Goal: Transaction & Acquisition: Purchase product/service

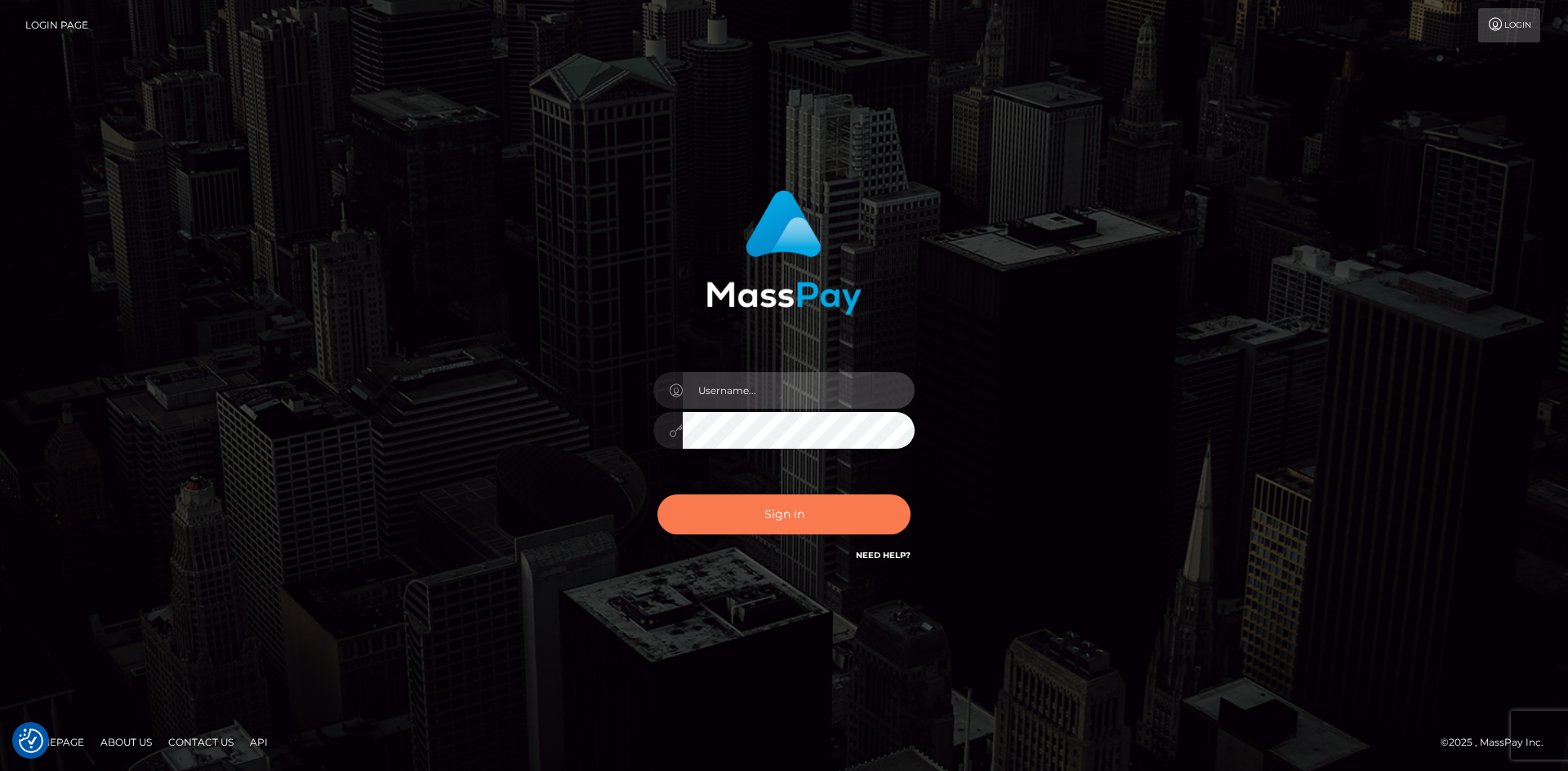
type input "alexstef"
click at [780, 502] on button "Sign in" at bounding box center [784, 514] width 254 height 40
type input "alexstef"
click at [795, 510] on button "Sign in" at bounding box center [784, 514] width 254 height 40
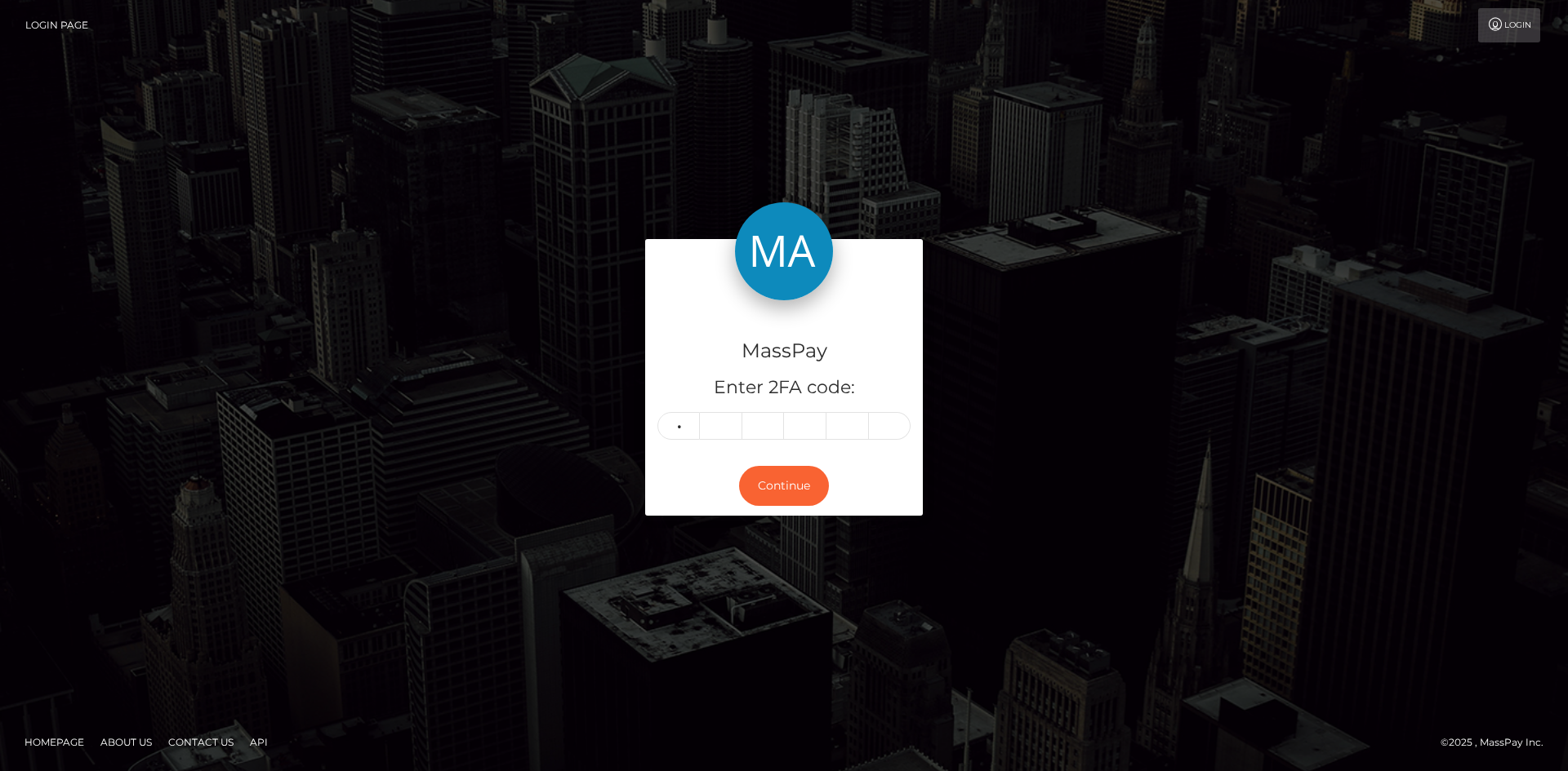
type input "4"
type input "5"
type input "1"
type input "9"
type input "3"
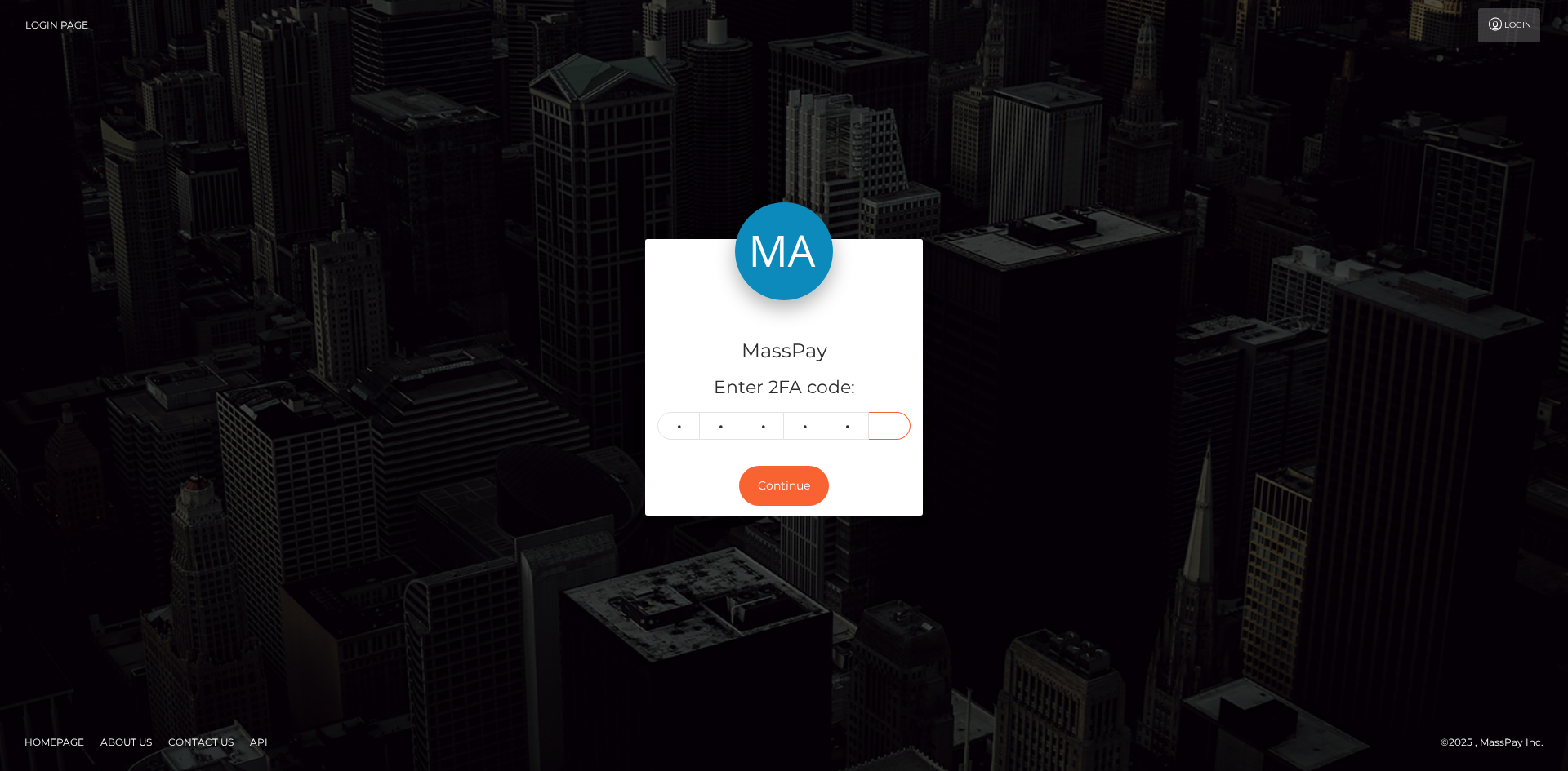
type input "1"
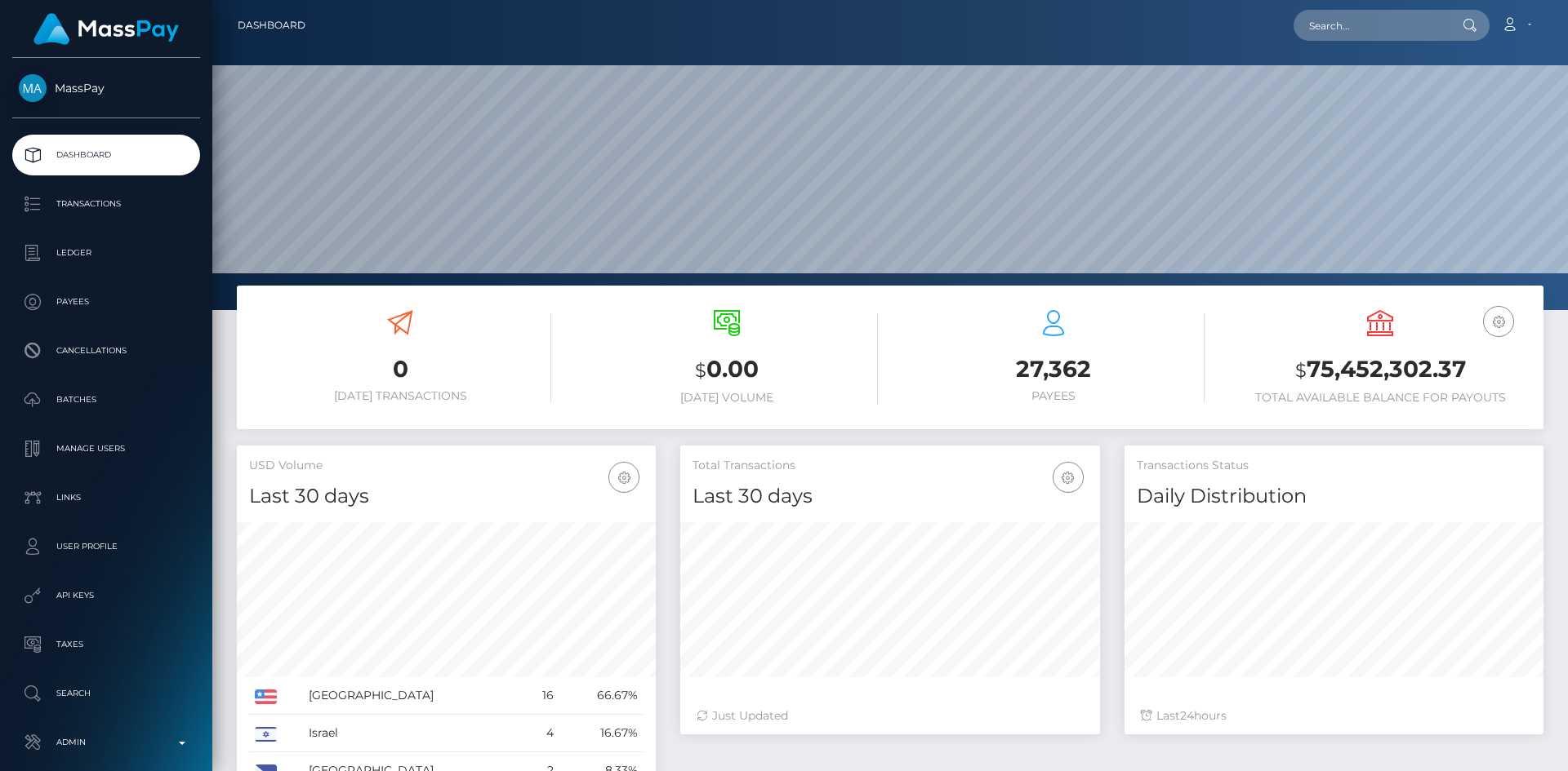
scroll to position [485, 420]
click at [1429, 20] on input "text" at bounding box center [1371, 25] width 154 height 31
paste input "nata012025@gmail.com"
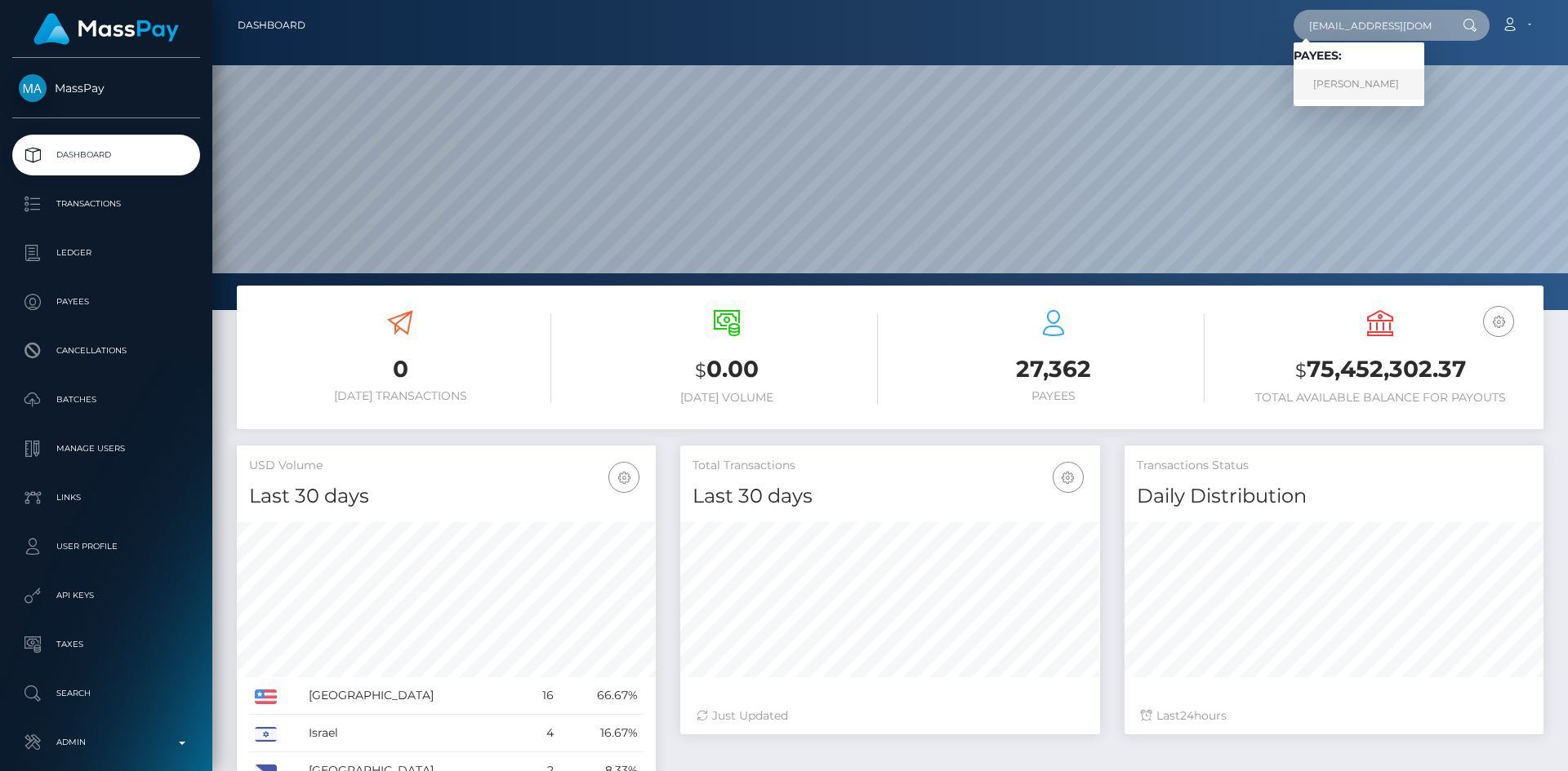
type input "nata012025@gmail.com"
click at [1349, 79] on link "Nata Nikolaevna Alexeyeva" at bounding box center [1359, 85] width 130 height 30
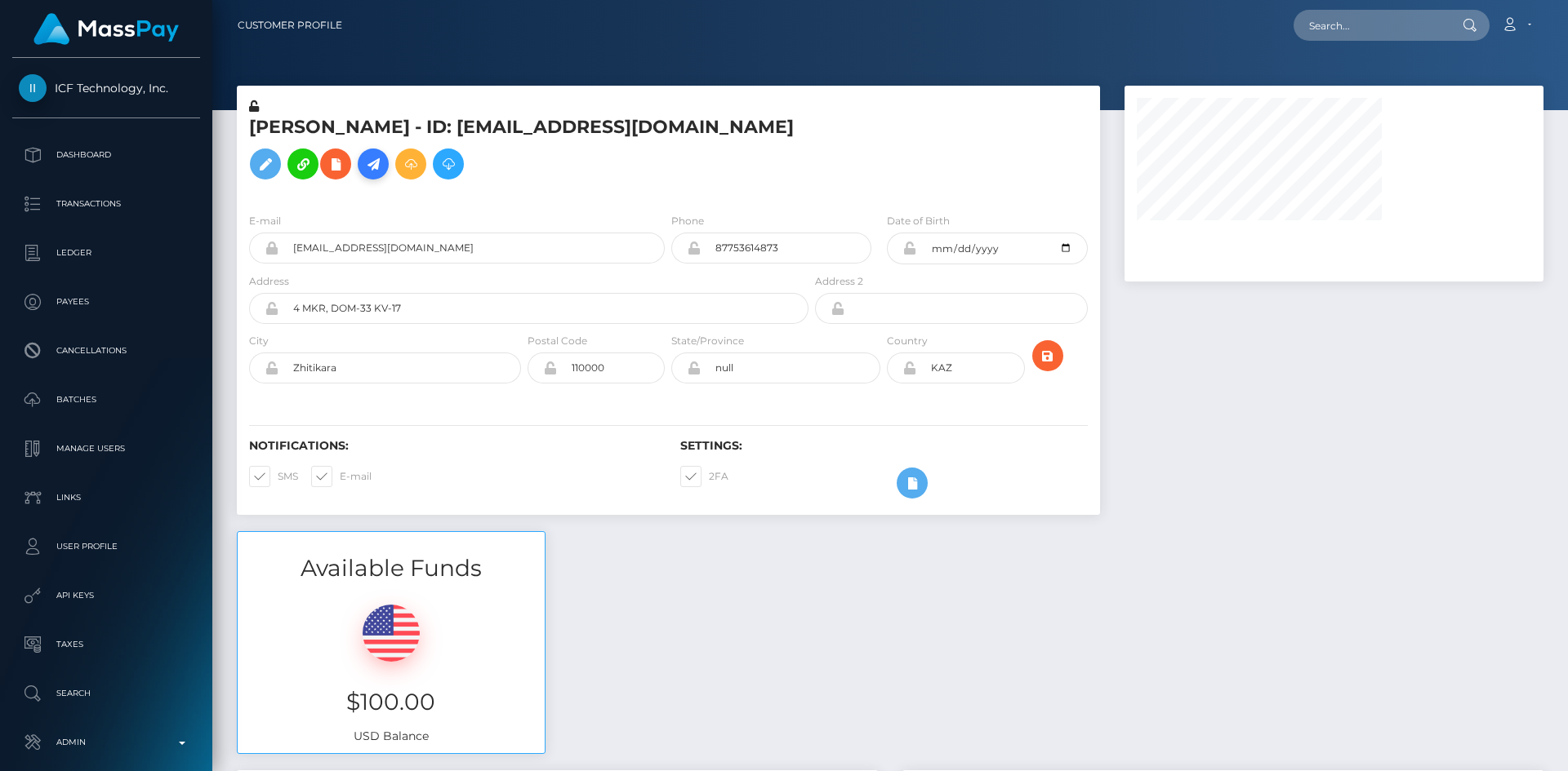
click at [370, 173] on icon at bounding box center [373, 164] width 20 height 21
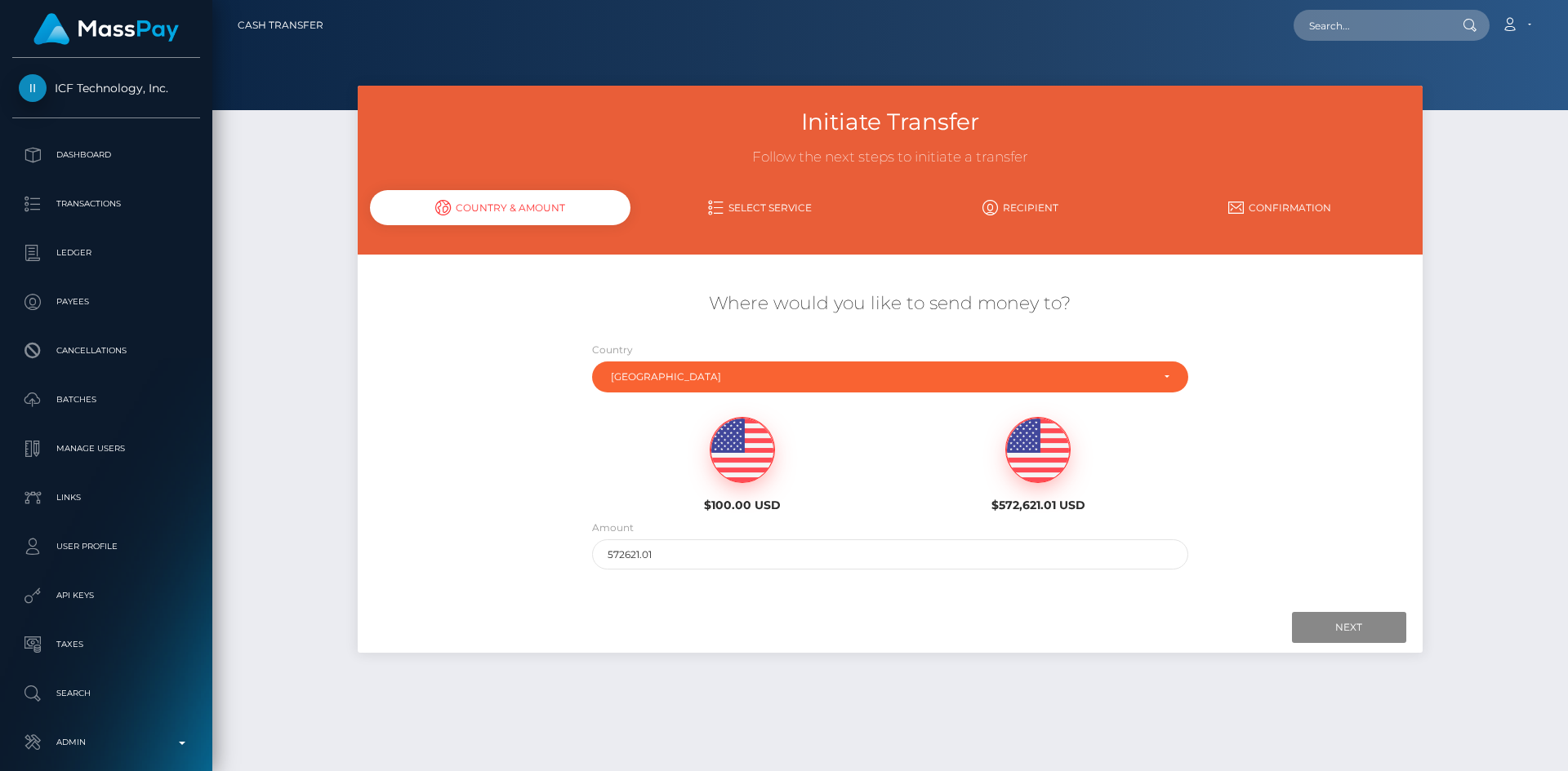
click at [732, 458] on img at bounding box center [742, 450] width 63 height 65
type input "100"
click at [1368, 628] on input "Next" at bounding box center [1349, 627] width 114 height 31
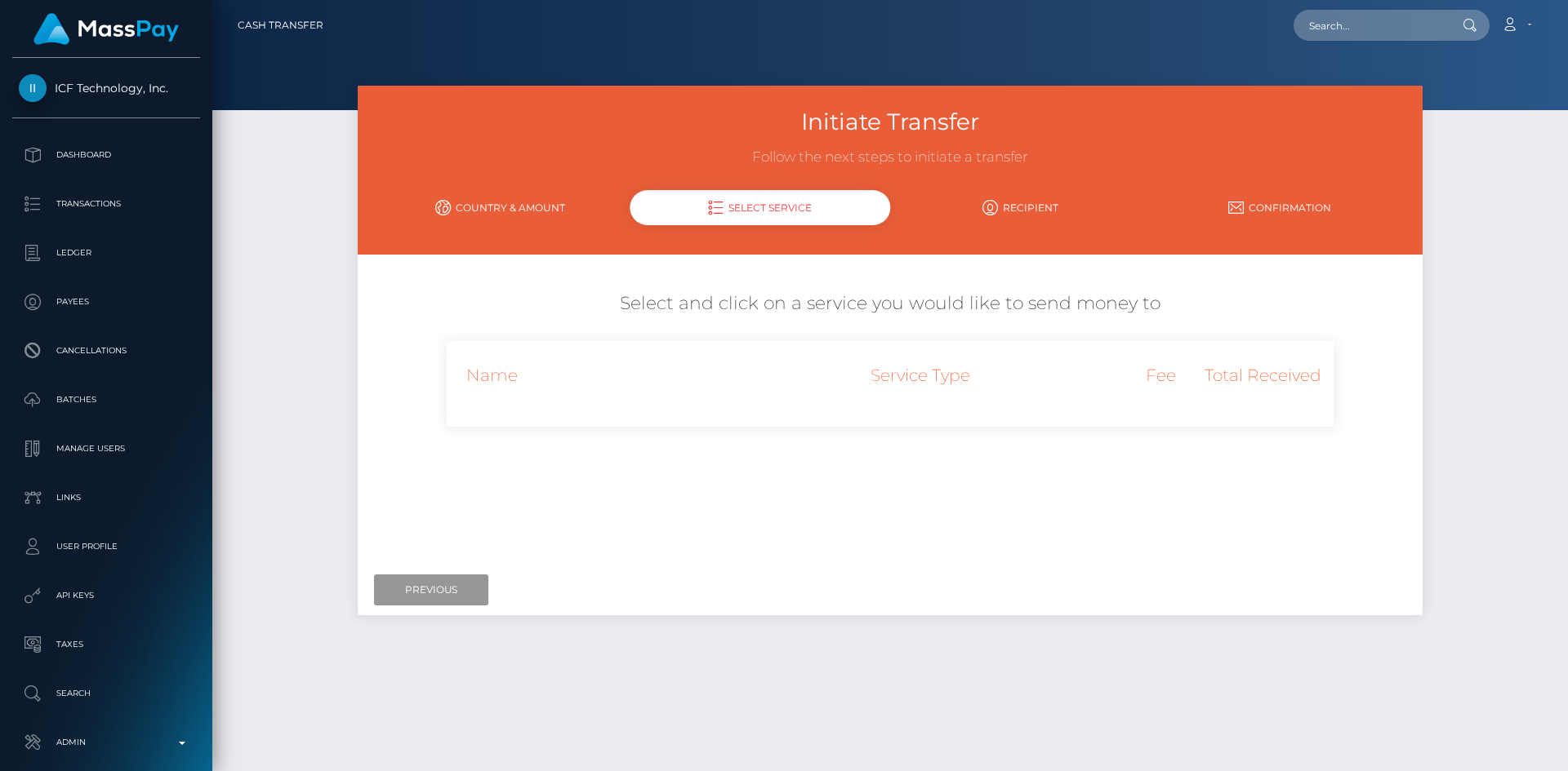
click at [446, 593] on input "Previous" at bounding box center [431, 590] width 114 height 31
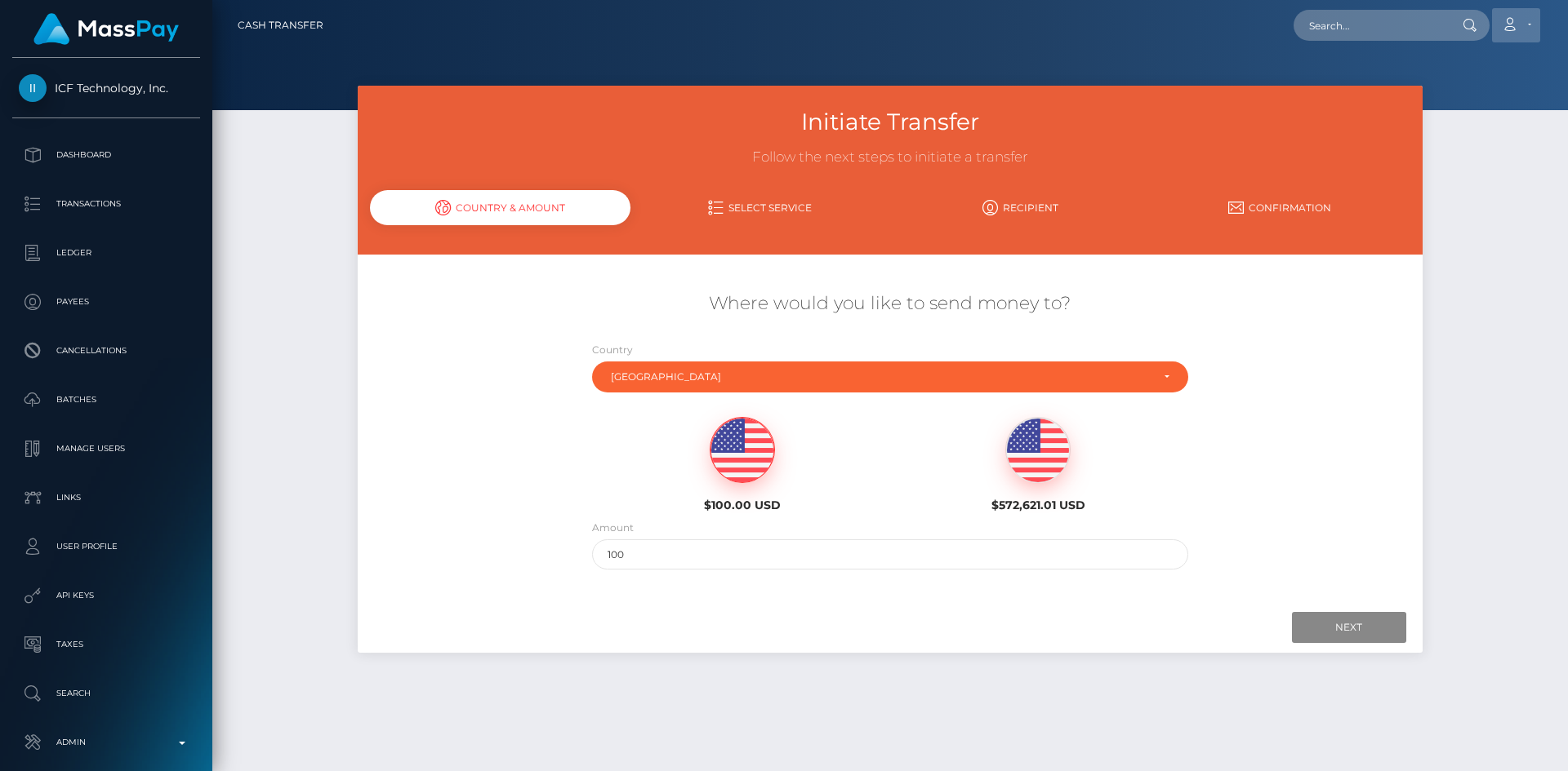
click at [1527, 12] on link "Account" at bounding box center [1516, 25] width 48 height 34
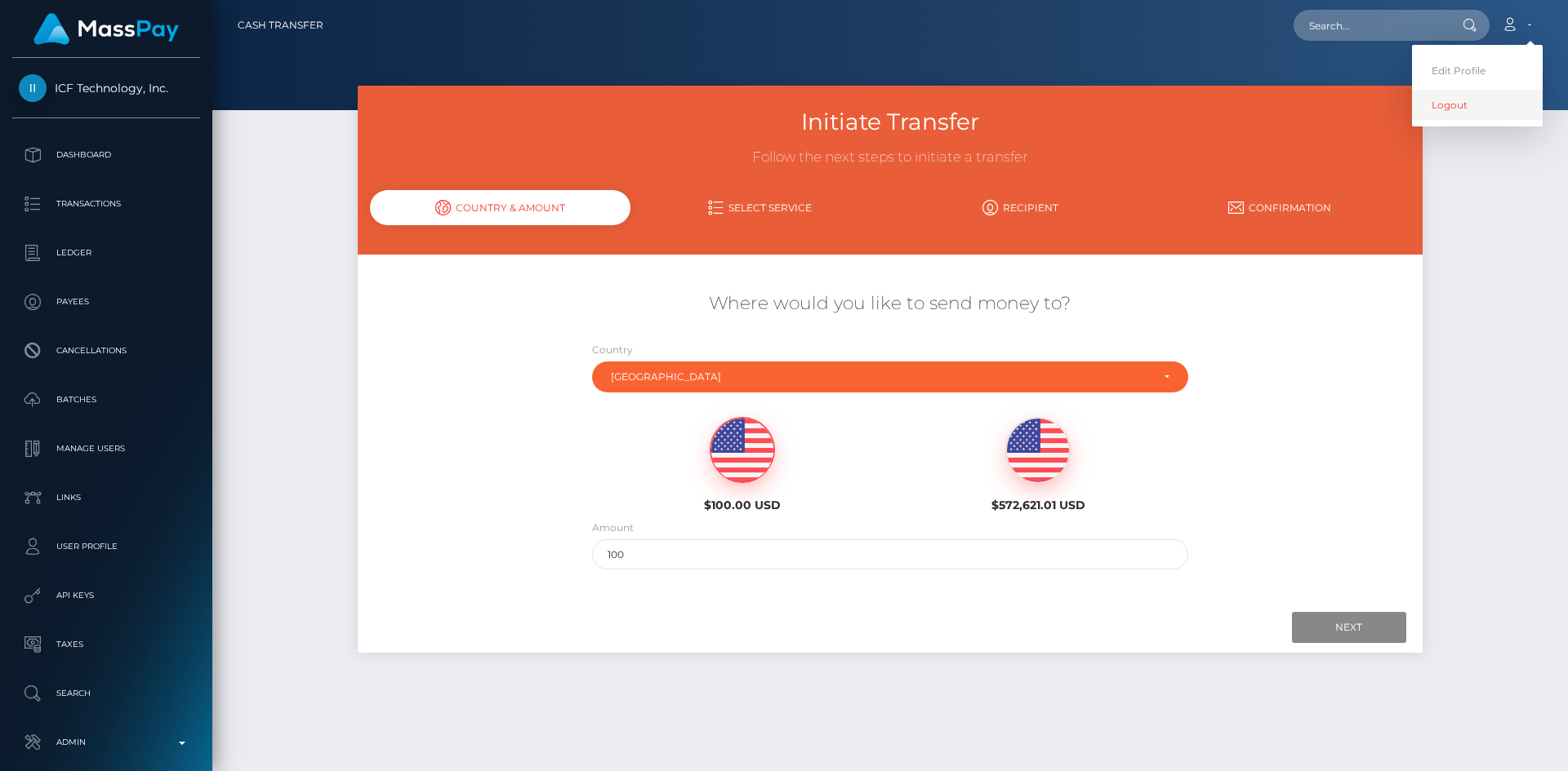
click at [1467, 103] on link "Logout" at bounding box center [1478, 105] width 130 height 30
